Goal: Find specific page/section: Find specific page/section

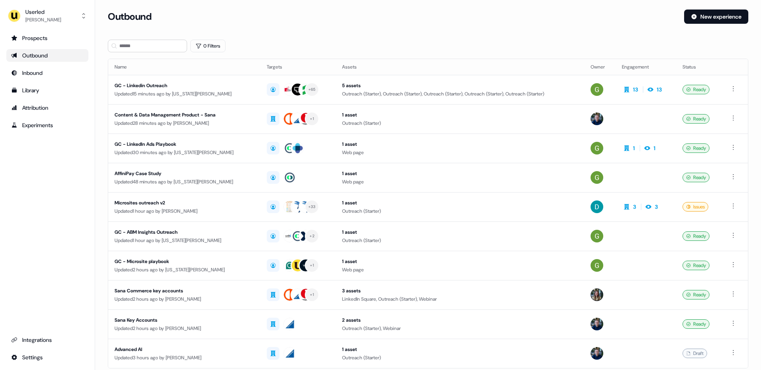
scroll to position [40, 0]
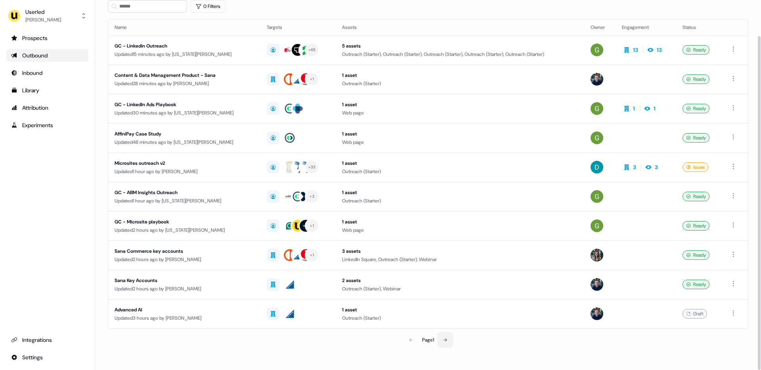
click at [446, 340] on icon at bounding box center [446, 339] width 4 height 3
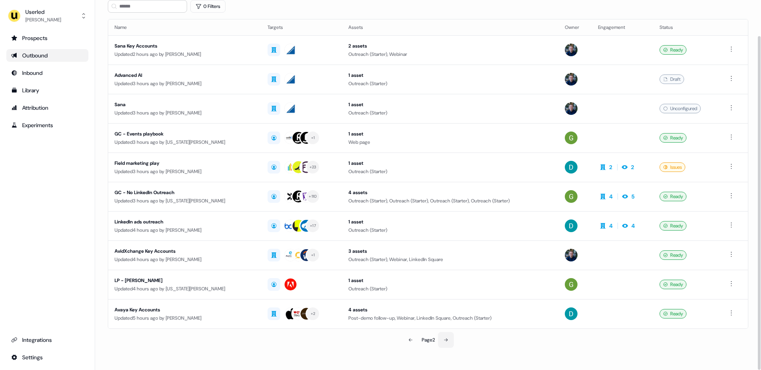
click at [446, 340] on icon at bounding box center [446, 339] width 4 height 3
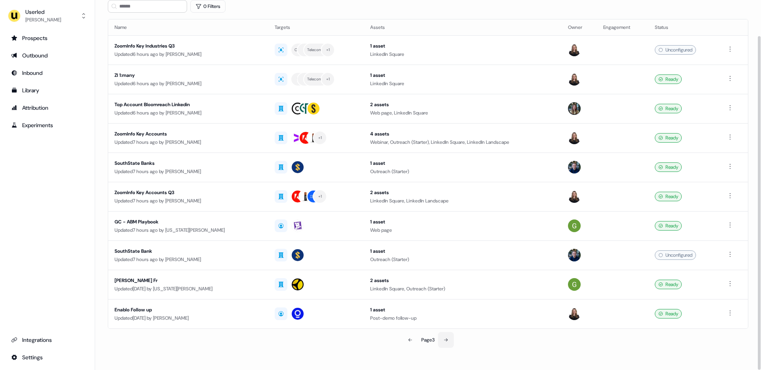
click at [446, 340] on icon at bounding box center [446, 340] width 5 height 5
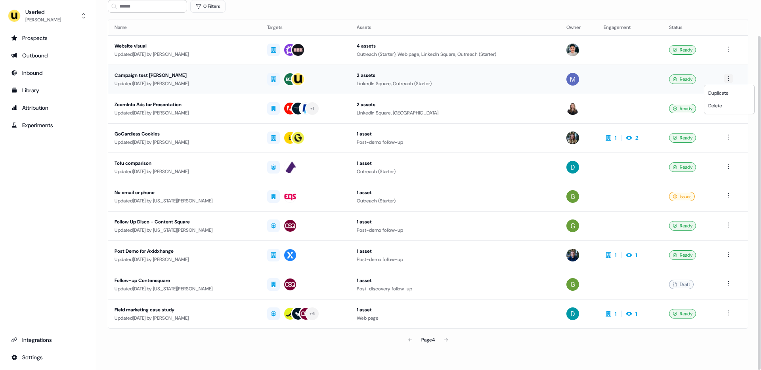
click at [730, 80] on html "For the best experience switch devices to a bigger screen. Go to [DOMAIN_NAME] …" at bounding box center [380, 185] width 761 height 370
click at [721, 93] on span "Duplicate" at bounding box center [718, 93] width 20 height 6
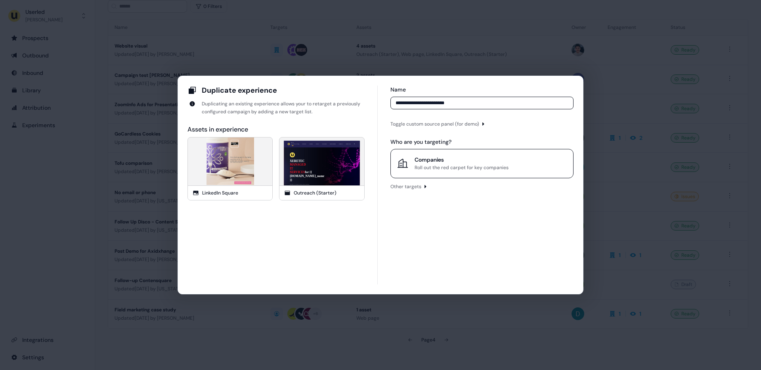
type input "**********"
click at [426, 173] on button "Companies Roll out the red carpet for key companies" at bounding box center [481, 163] width 183 height 29
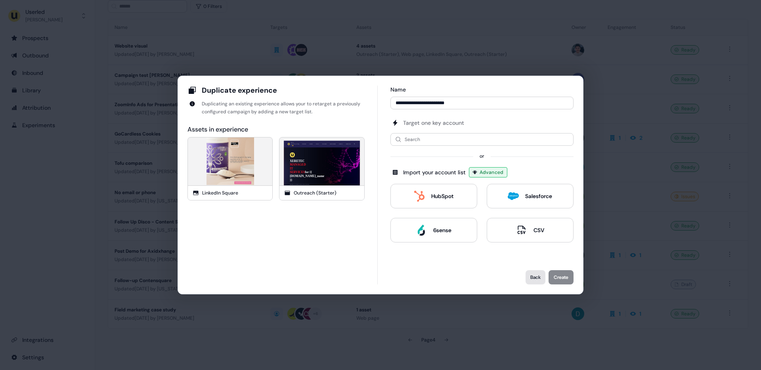
click at [539, 276] on button "Back" at bounding box center [536, 277] width 20 height 14
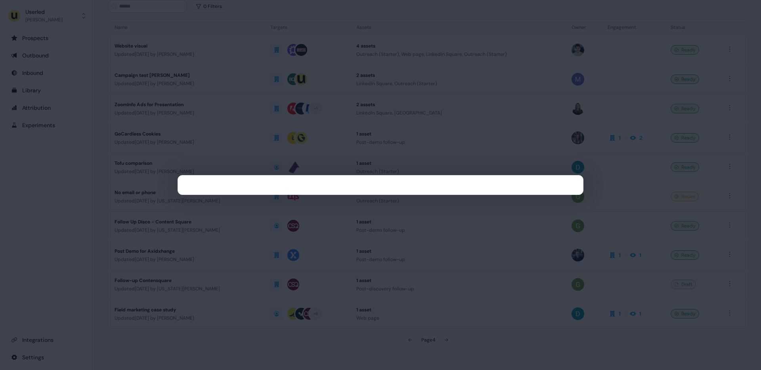
click at [218, 53] on div at bounding box center [380, 185] width 761 height 370
